Goal: Browse casually

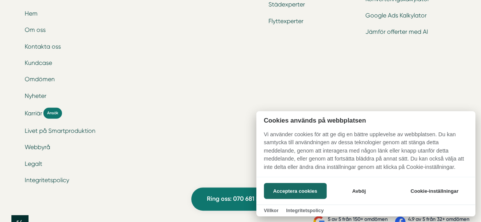
scroll to position [2566, 0]
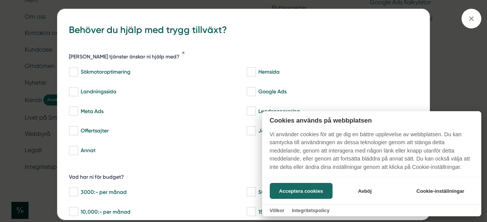
click at [470, 17] on div at bounding box center [243, 111] width 487 height 222
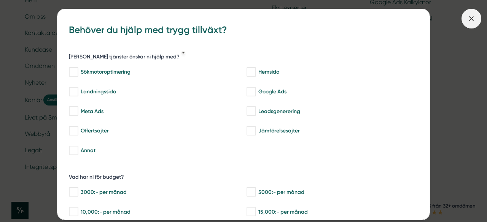
click at [475, 21] on icon at bounding box center [471, 18] width 8 height 8
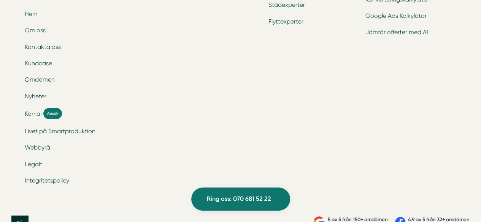
scroll to position [2452, 0]
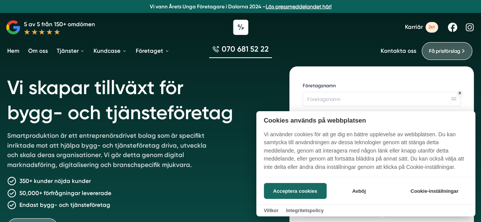
click at [43, 51] on div at bounding box center [240, 111] width 481 height 222
